Goal: Task Accomplishment & Management: Use online tool/utility

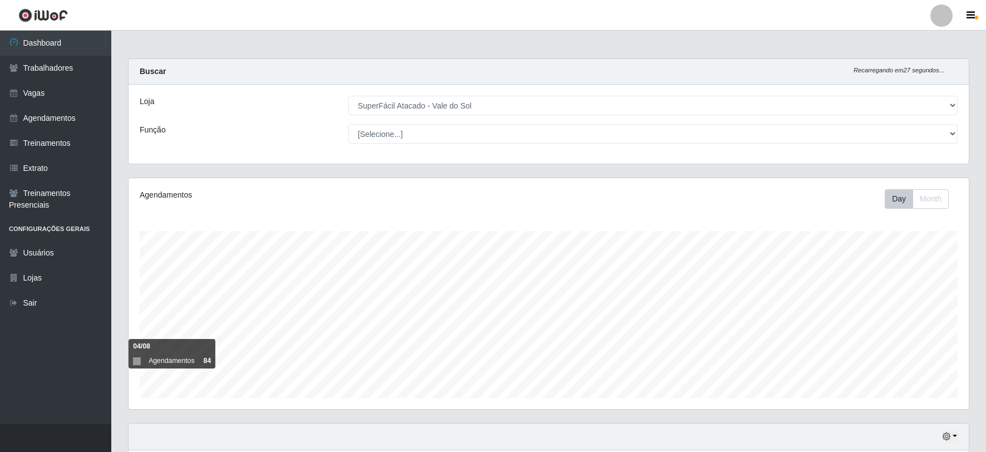
select select "502"
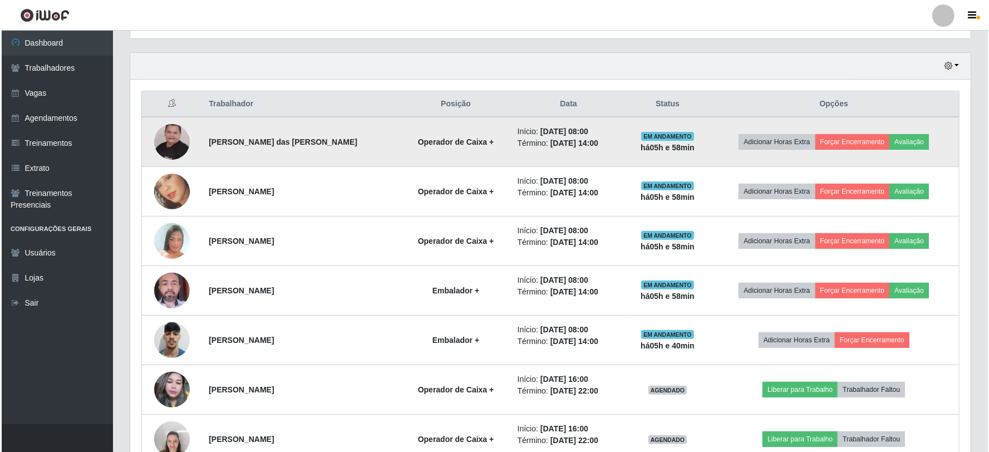
scroll to position [230, 841]
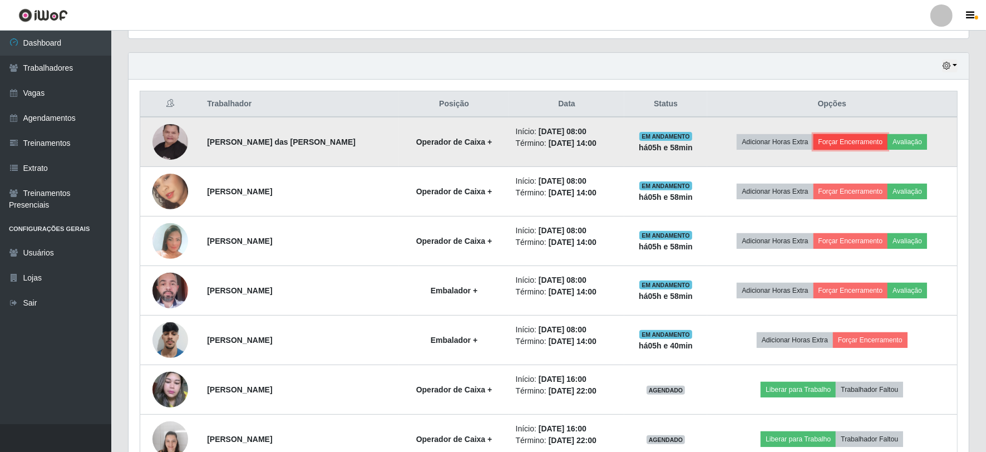
click at [850, 139] on button "Forçar Encerramento" at bounding box center [851, 142] width 75 height 16
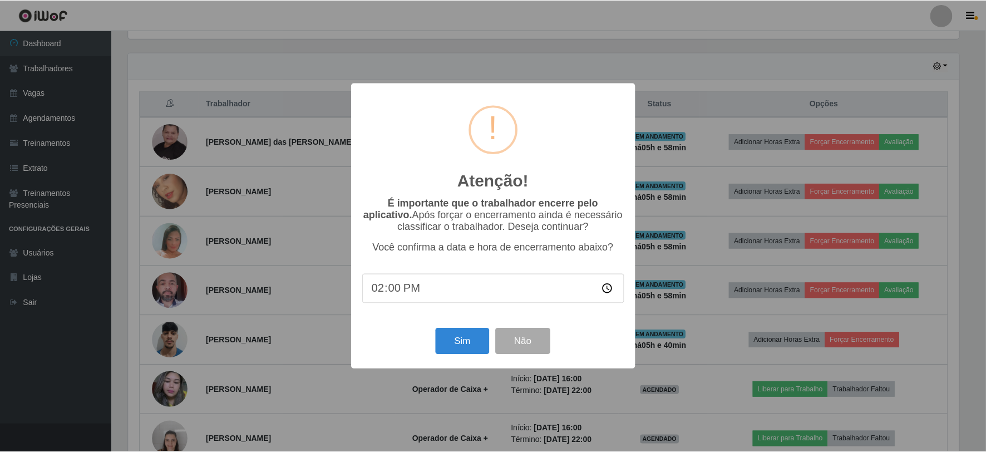
scroll to position [230, 833]
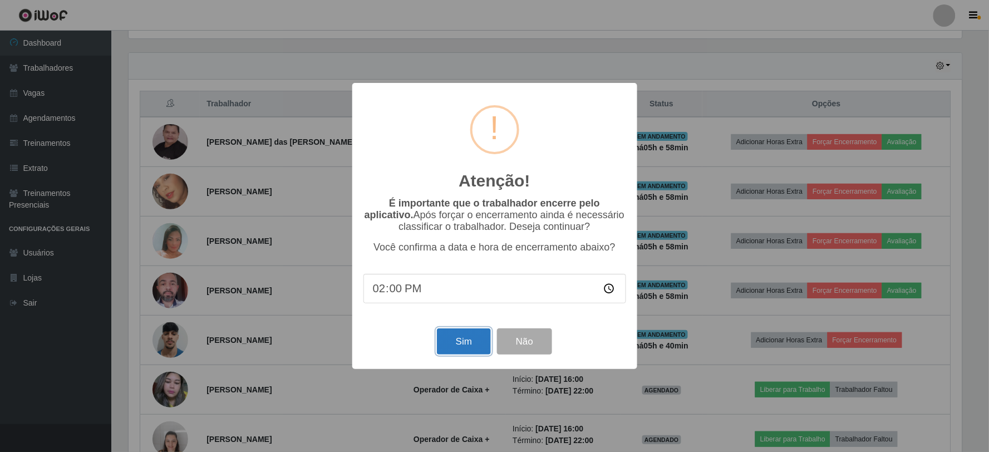
click at [459, 343] on button "Sim" at bounding box center [464, 341] width 54 height 26
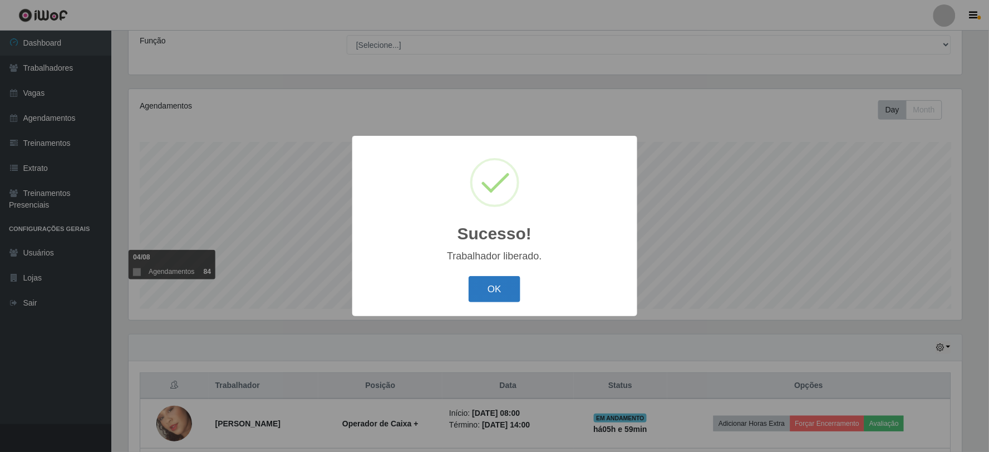
click at [508, 288] on button "OK" at bounding box center [495, 289] width 52 height 26
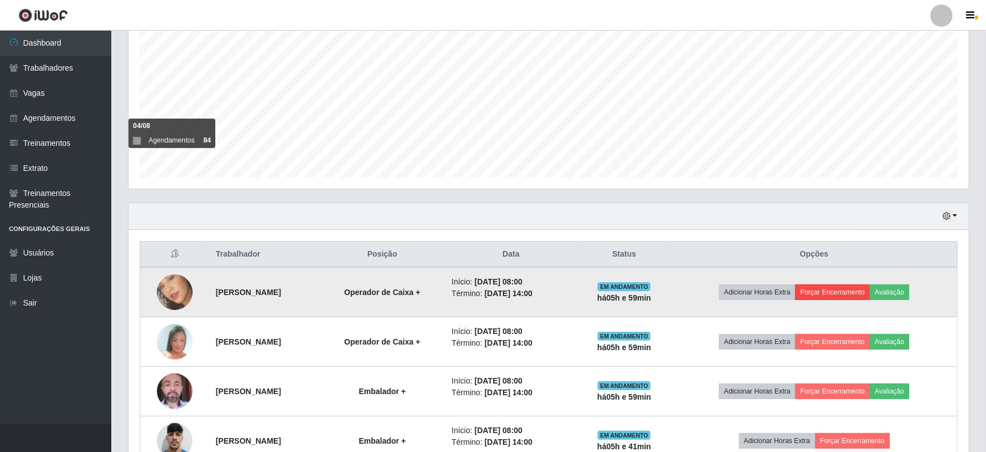
scroll to position [274, 0]
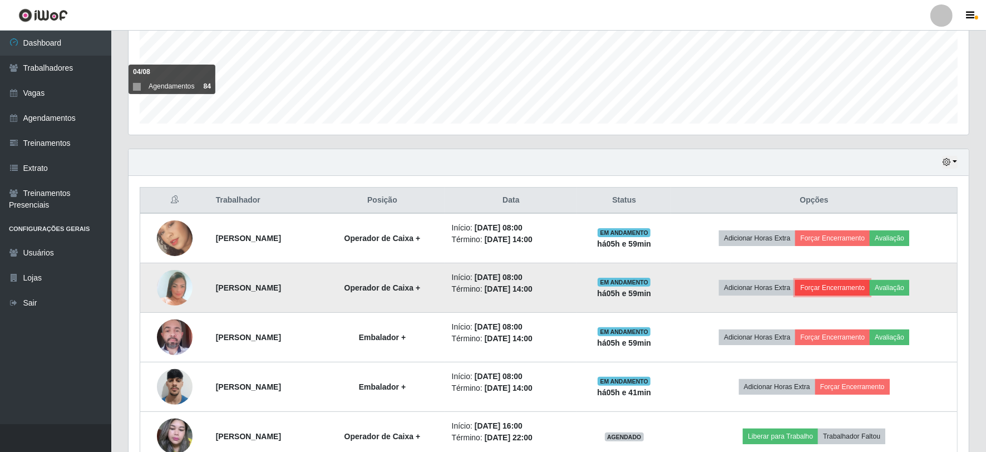
click at [847, 290] on button "Forçar Encerramento" at bounding box center [832, 288] width 75 height 16
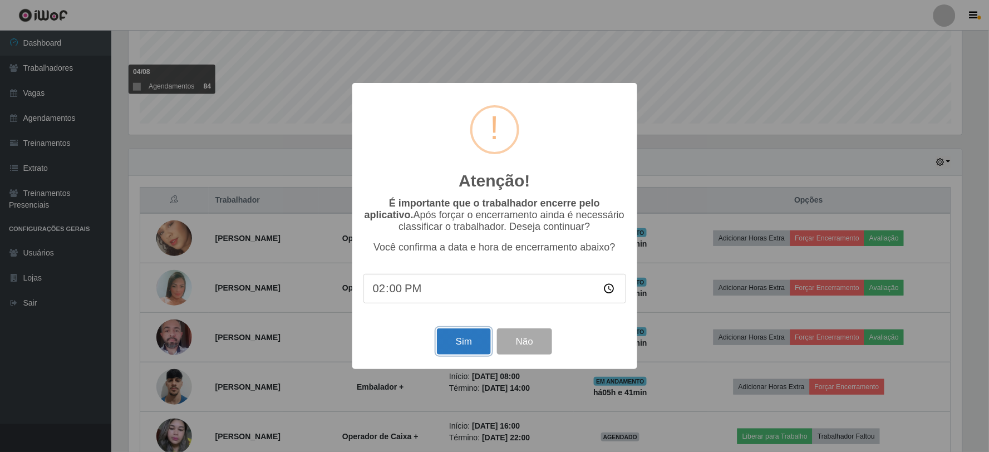
click at [469, 345] on button "Sim" at bounding box center [464, 341] width 54 height 26
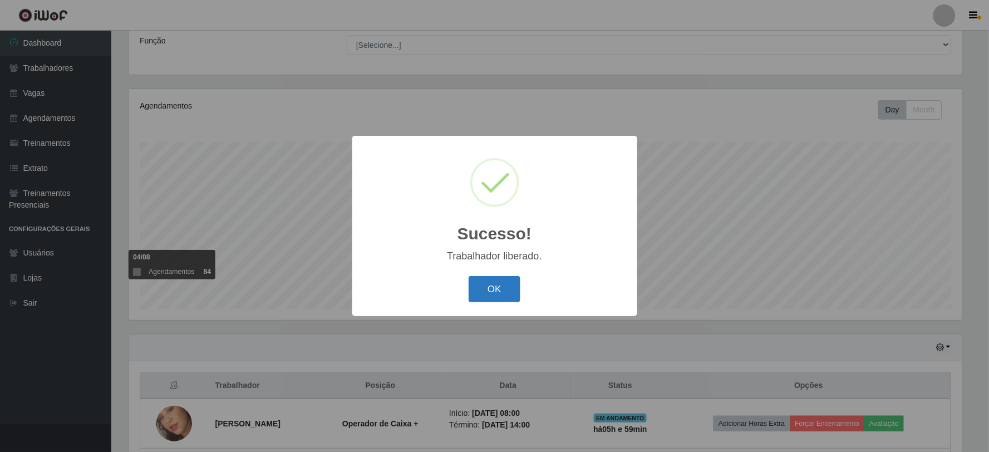
click at [505, 286] on button "OK" at bounding box center [495, 289] width 52 height 26
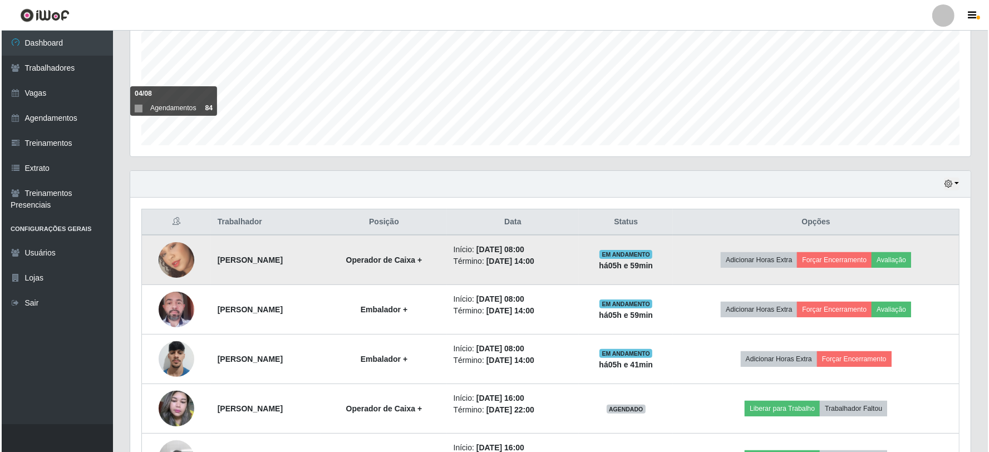
scroll to position [274, 0]
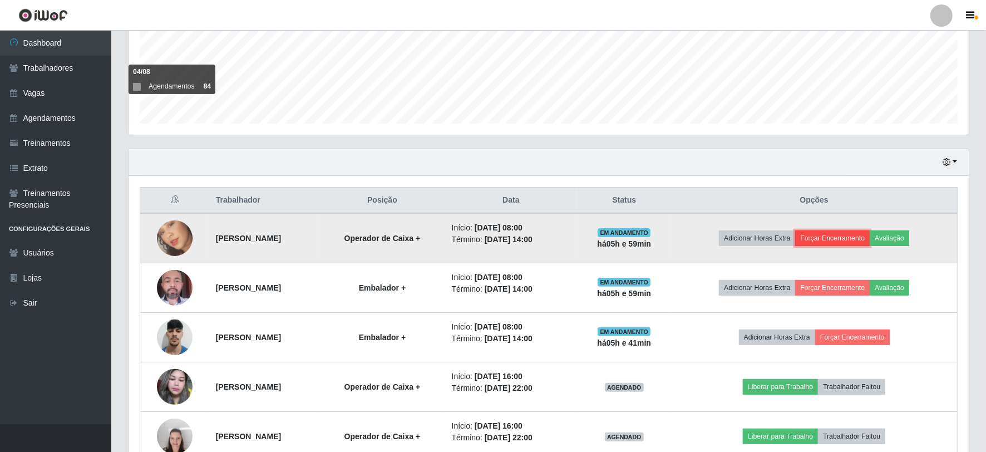
click at [842, 236] on button "Forçar Encerramento" at bounding box center [832, 238] width 75 height 16
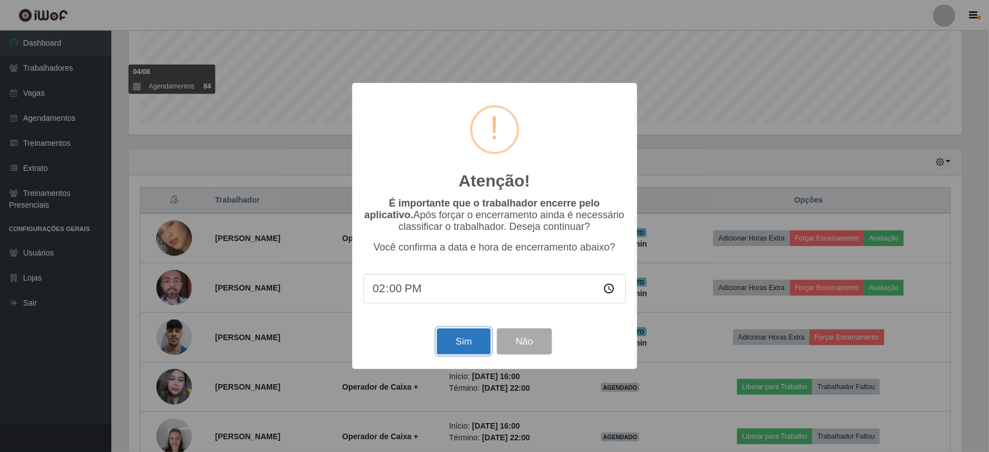
click at [480, 345] on button "Sim" at bounding box center [464, 341] width 54 height 26
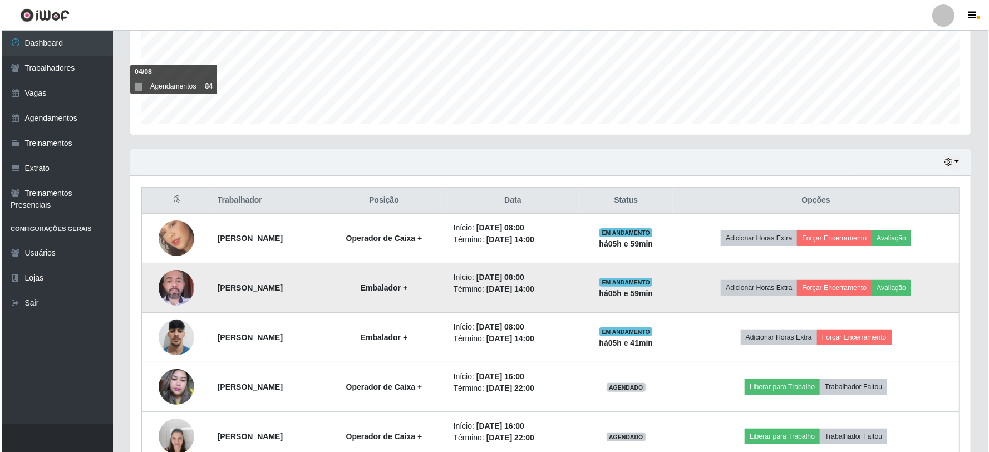
scroll to position [0, 0]
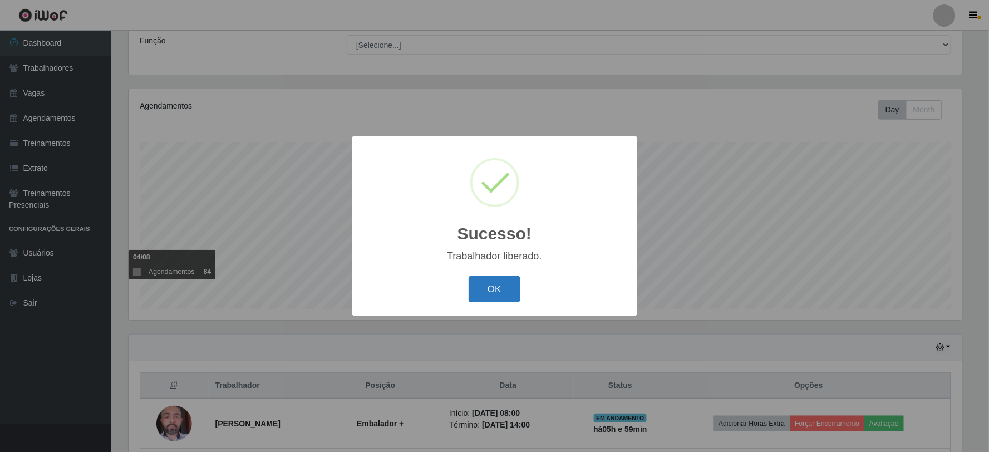
click at [473, 284] on button "OK" at bounding box center [495, 289] width 52 height 26
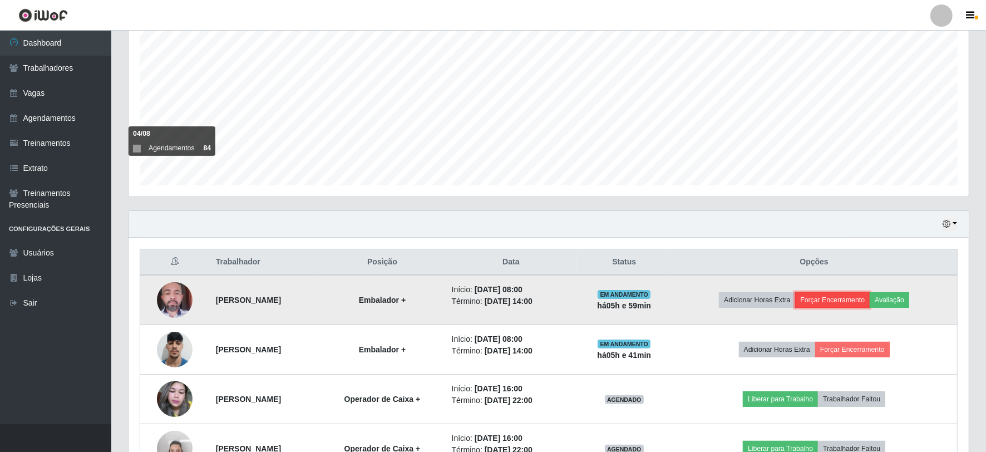
click at [848, 298] on button "Forçar Encerramento" at bounding box center [832, 300] width 75 height 16
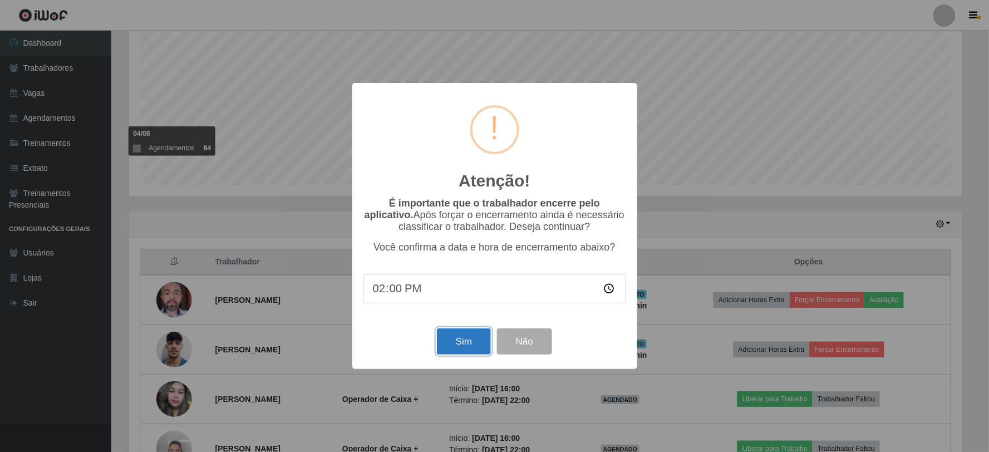
click at [465, 336] on button "Sim" at bounding box center [464, 341] width 54 height 26
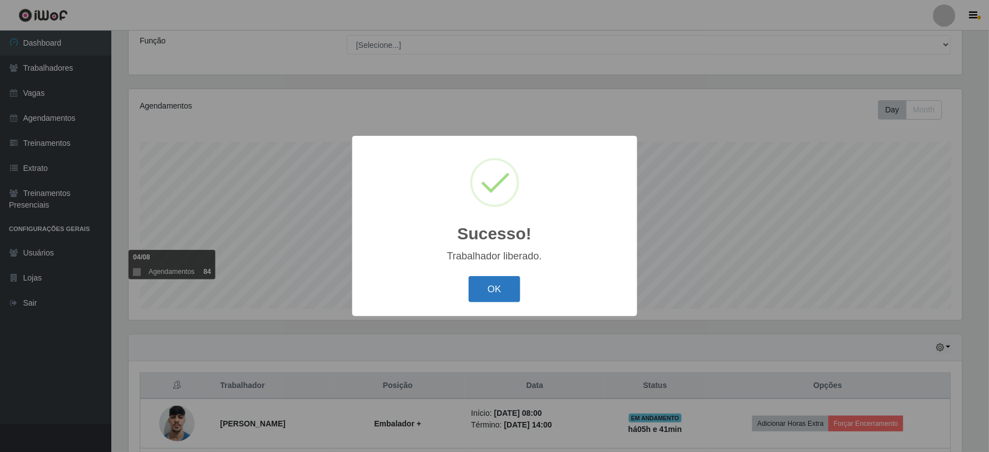
click at [497, 285] on button "OK" at bounding box center [495, 289] width 52 height 26
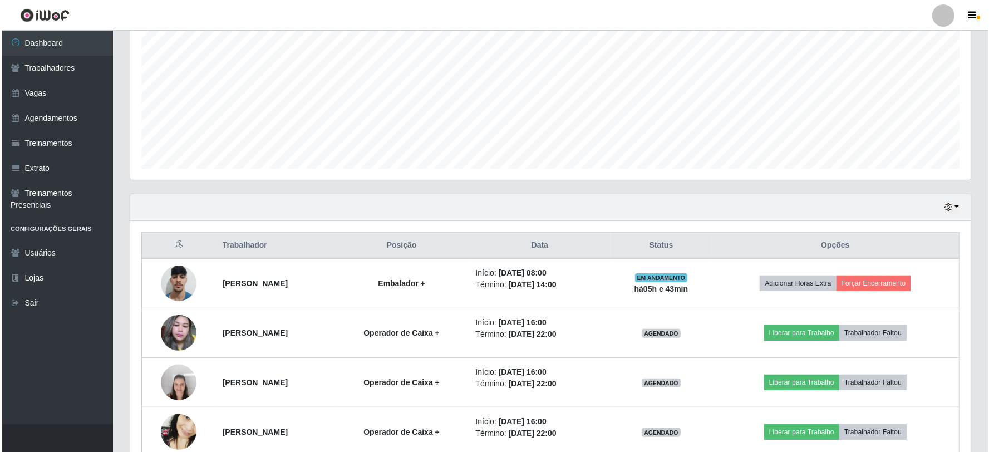
scroll to position [251, 0]
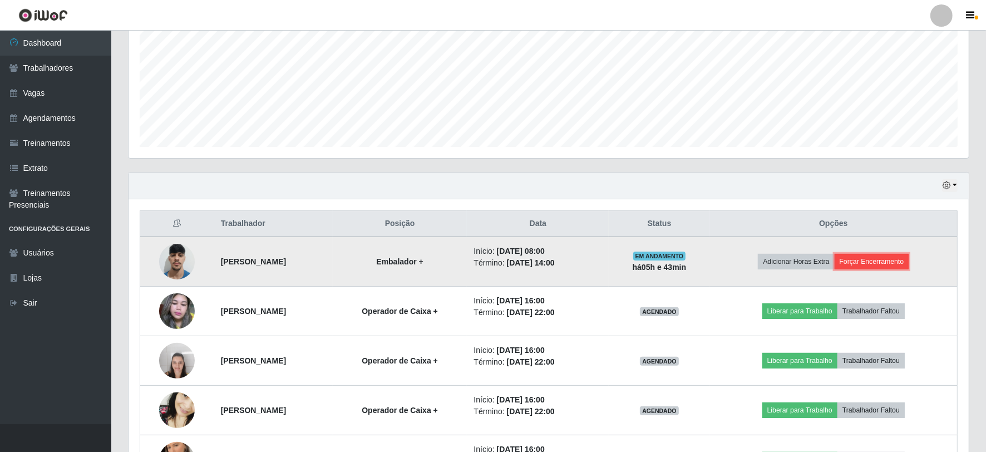
click at [895, 264] on button "Forçar Encerramento" at bounding box center [872, 262] width 75 height 16
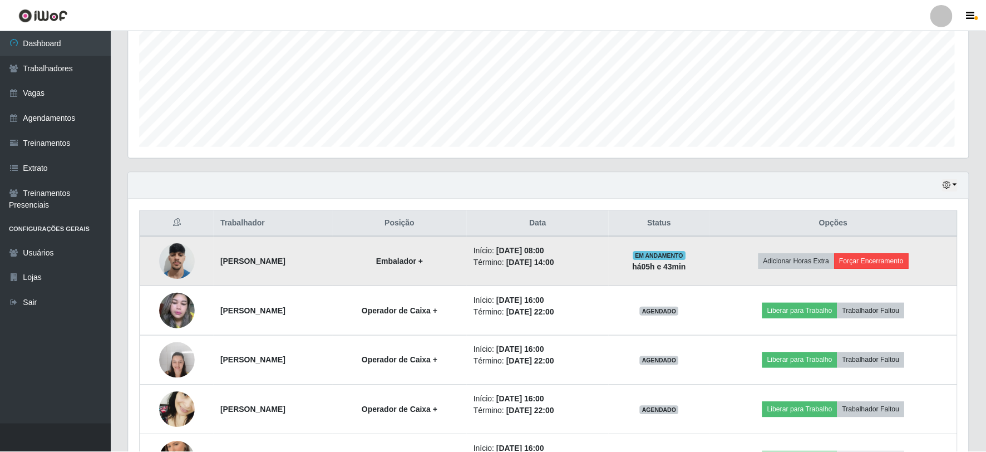
scroll to position [230, 833]
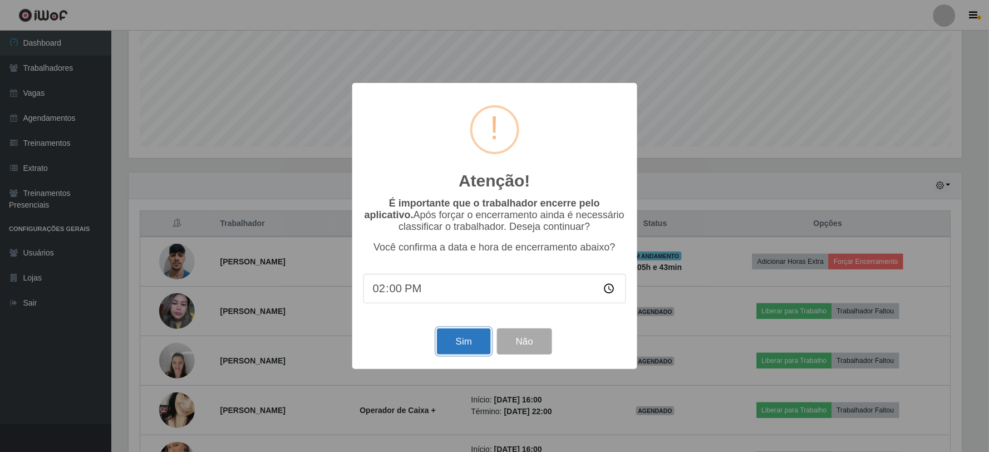
click at [472, 347] on button "Sim" at bounding box center [464, 341] width 54 height 26
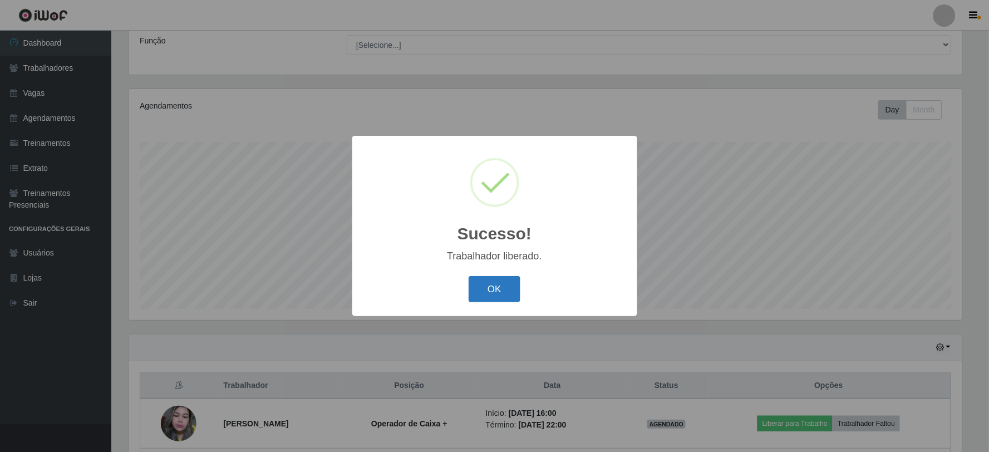
click at [509, 294] on button "OK" at bounding box center [495, 289] width 52 height 26
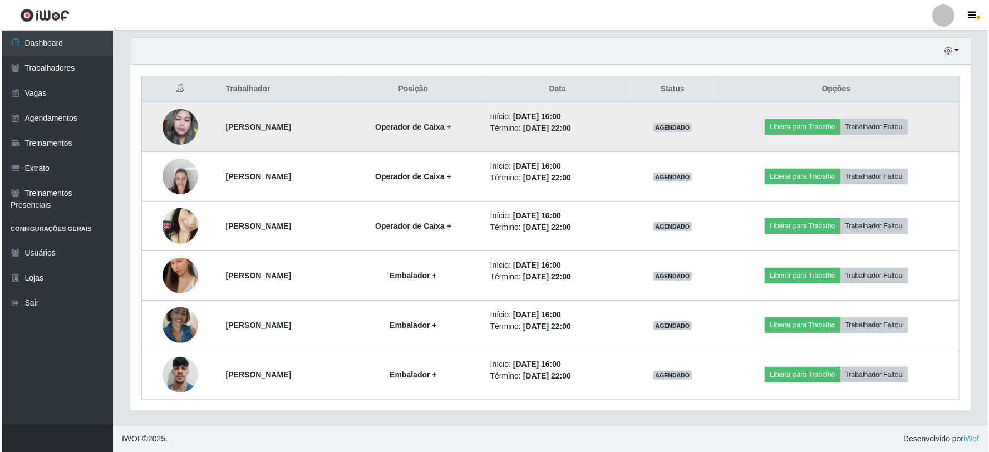
scroll to position [386, 0]
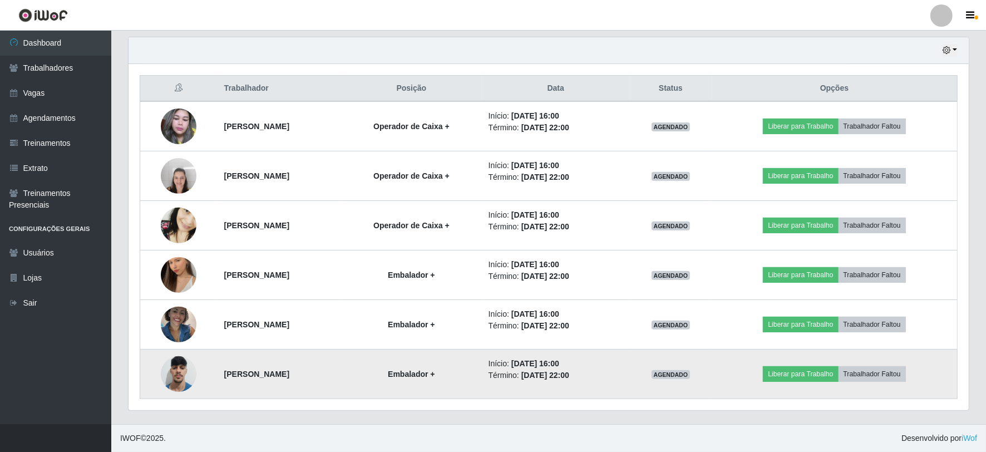
click at [276, 377] on strong "[PERSON_NAME]" at bounding box center [256, 374] width 65 height 9
click at [179, 371] on img at bounding box center [179, 373] width 36 height 47
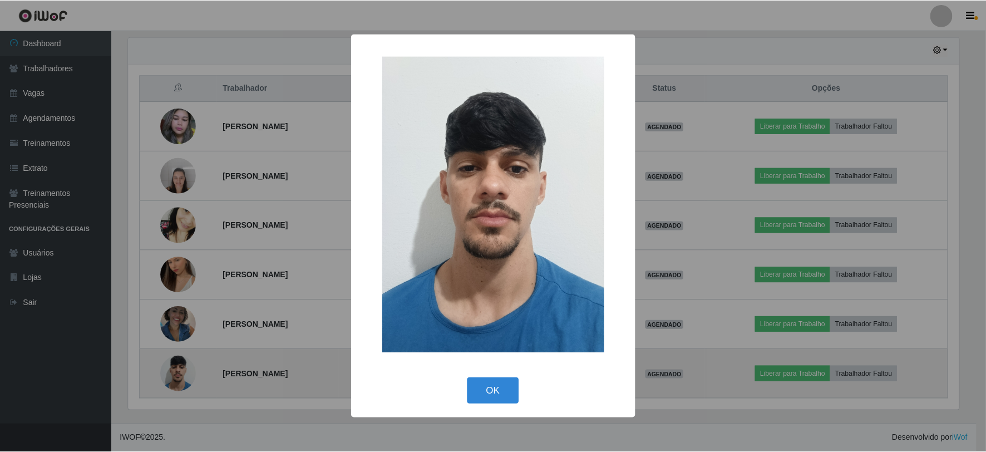
scroll to position [230, 833]
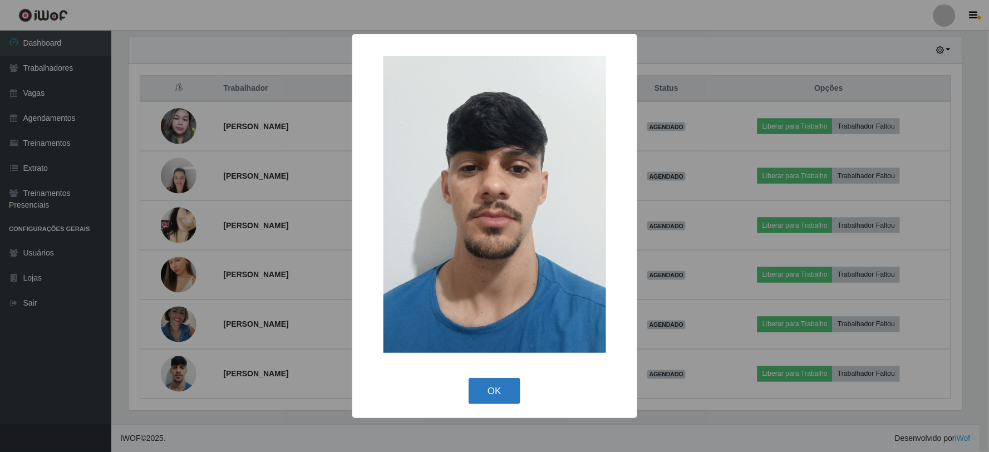
click at [494, 396] on button "OK" at bounding box center [495, 391] width 52 height 26
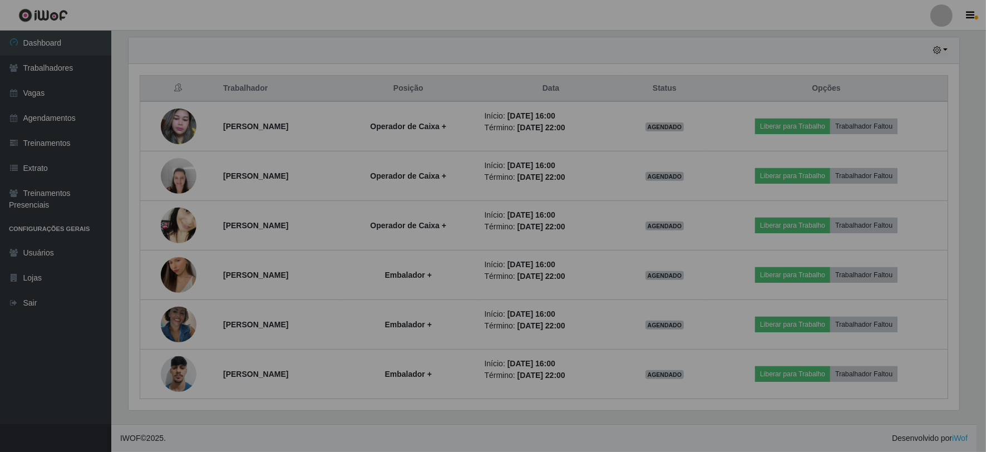
scroll to position [230, 841]
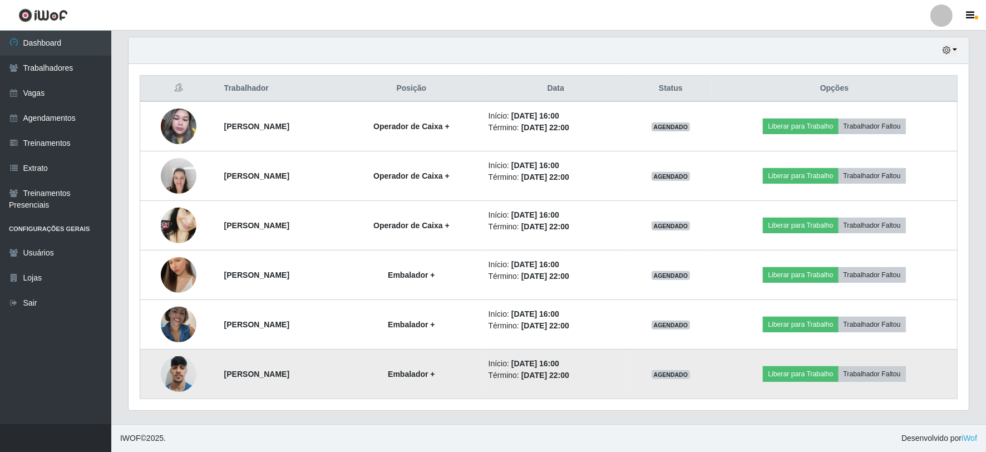
click at [691, 375] on span "AGENDADO" at bounding box center [671, 374] width 39 height 9
